Goal: Task Accomplishment & Management: Use online tool/utility

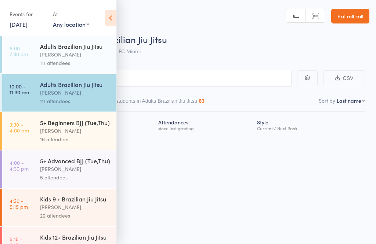
click at [116, 16] on icon at bounding box center [110, 17] width 11 height 15
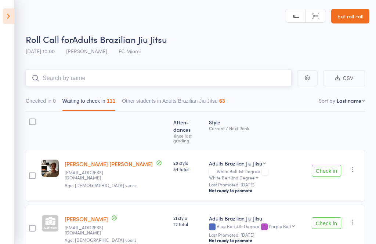
click at [156, 79] on input "search" at bounding box center [159, 78] width 266 height 17
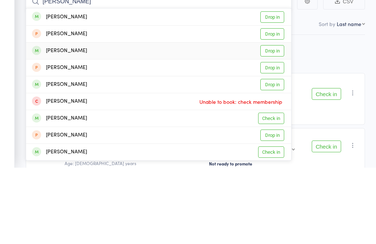
type input "[PERSON_NAME]"
click at [278, 122] on link "Drop in" at bounding box center [272, 127] width 24 height 11
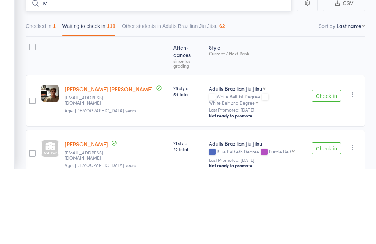
type input "i"
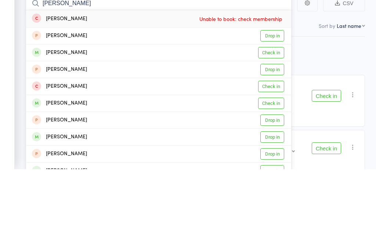
type input "[PERSON_NAME]"
click at [272, 122] on link "Check in" at bounding box center [271, 127] width 26 height 11
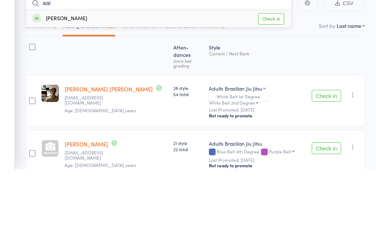
type input "aar"
click at [266, 88] on link "Check in" at bounding box center [271, 93] width 26 height 11
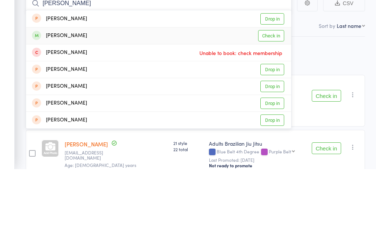
type input "[PERSON_NAME]"
click at [274, 105] on link "Check in" at bounding box center [271, 110] width 26 height 11
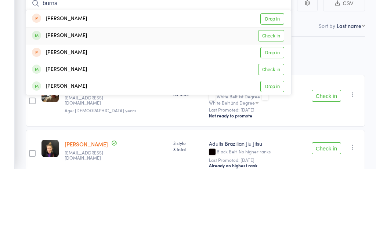
type input "burns"
click at [276, 105] on link "Check in" at bounding box center [271, 110] width 26 height 11
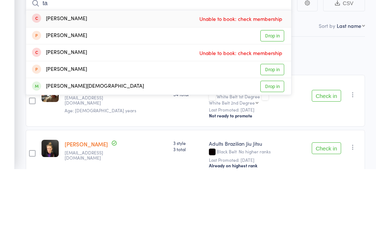
type input "t"
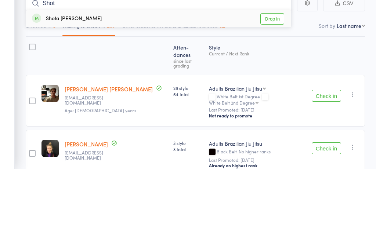
type input "Shot"
click at [276, 88] on link "Drop in" at bounding box center [272, 93] width 24 height 11
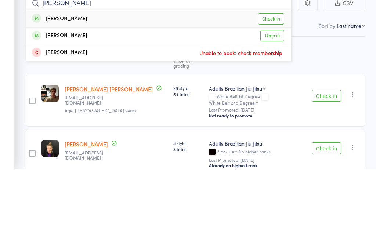
type input "[PERSON_NAME]"
click at [274, 88] on link "Check in" at bounding box center [271, 93] width 26 height 11
type input "stapl"
click at [274, 88] on link "Drop in" at bounding box center [272, 93] width 24 height 11
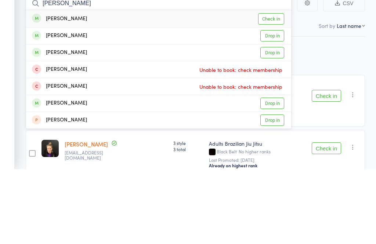
type input "[PERSON_NAME]"
click at [276, 105] on link "Drop in" at bounding box center [272, 110] width 24 height 11
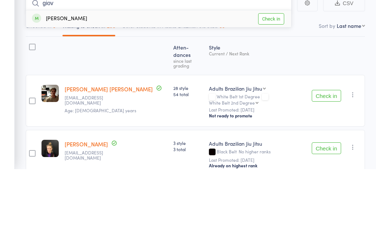
type input "giov"
click at [278, 88] on link "Check in" at bounding box center [271, 93] width 26 height 11
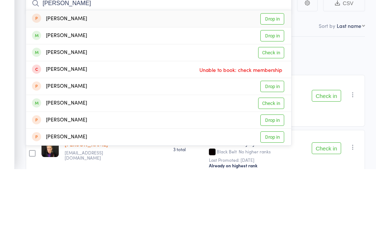
type input "[PERSON_NAME]"
click at [275, 122] on link "Check in" at bounding box center [271, 127] width 26 height 11
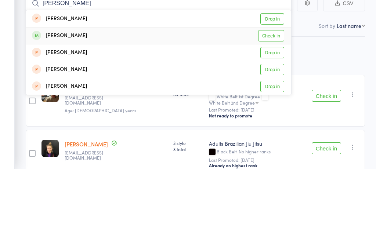
type input "[PERSON_NAME]"
click at [276, 105] on link "Check in" at bounding box center [271, 110] width 26 height 11
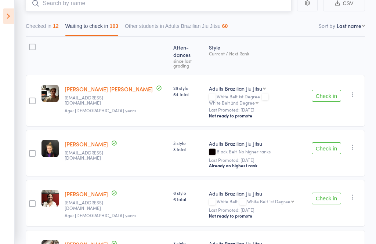
scroll to position [31, 0]
